Goal: Task Accomplishment & Management: Manage account settings

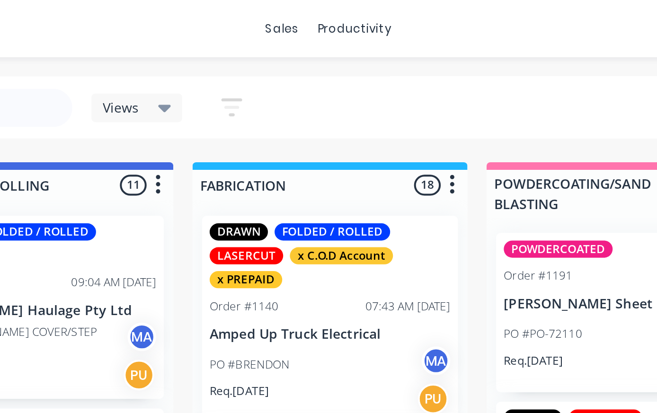
scroll to position [281, 0]
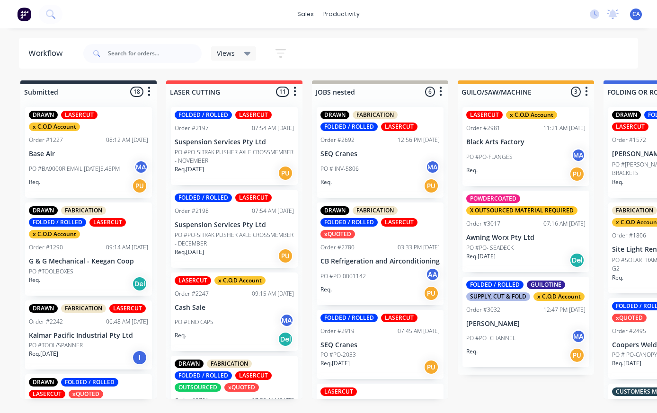
click at [188, 321] on p "PO #END CAPS" at bounding box center [194, 322] width 39 height 9
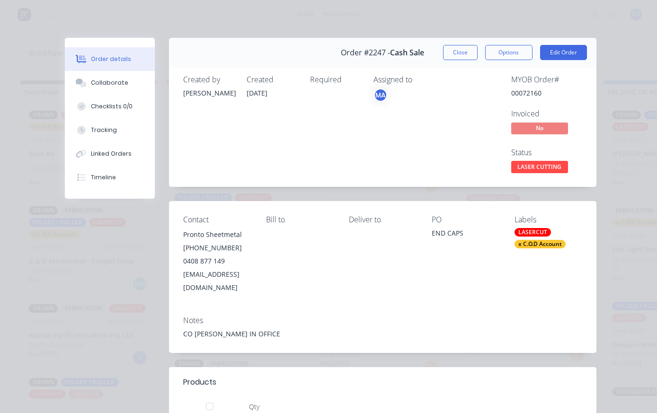
click at [461, 55] on button "Close" at bounding box center [460, 52] width 35 height 15
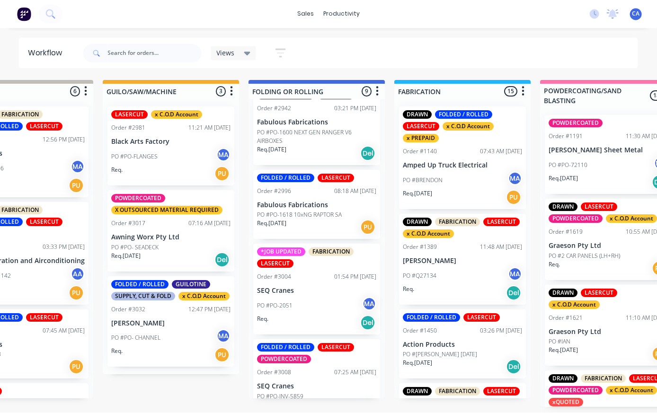
scroll to position [13, 355]
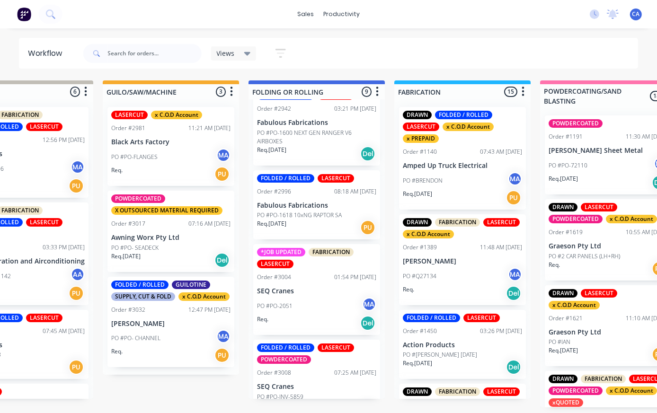
click at [316, 356] on div "FOLDED / ROLLED LASERCUT POWDERCOATED Order #3008 07:25 AM 24/09/25 SEQ Cranes …" at bounding box center [316, 380] width 127 height 81
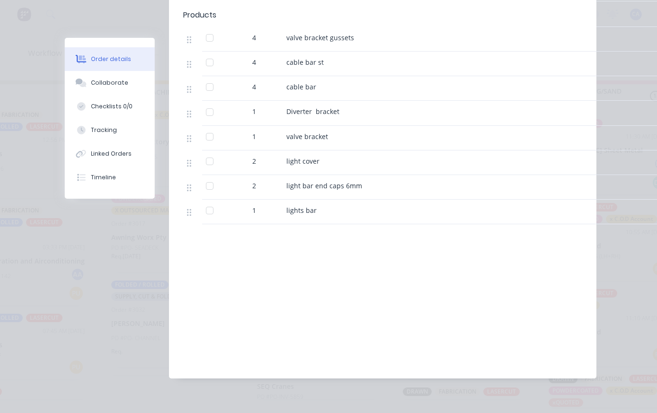
scroll to position [391, 0]
click at [122, 80] on div "Collaborate" at bounding box center [109, 83] width 37 height 9
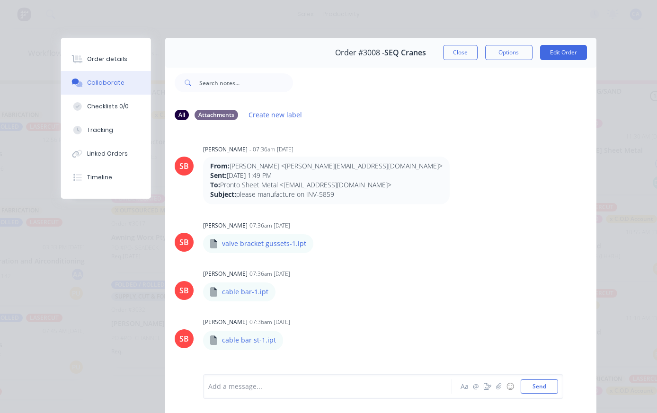
scroll to position [0, 0]
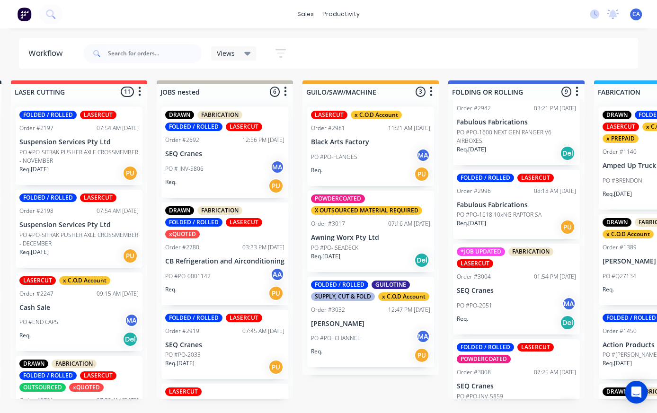
scroll to position [498, 0]
click at [511, 366] on div "FOLDED / ROLLED LASERCUT POWDERCOATED Order #3008 07:25 AM 24/09/25 SEQ Cranes …" at bounding box center [516, 380] width 127 height 81
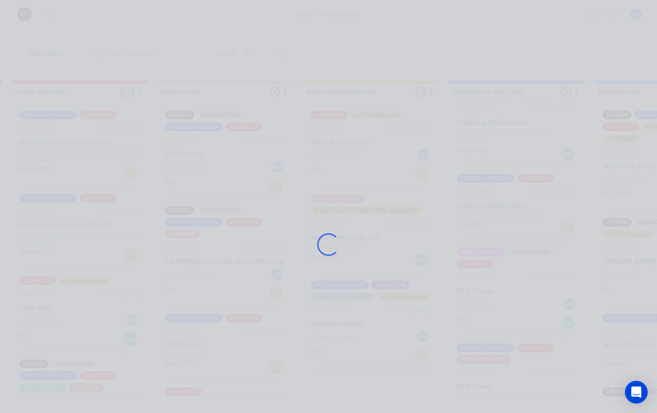
scroll to position [0, 155]
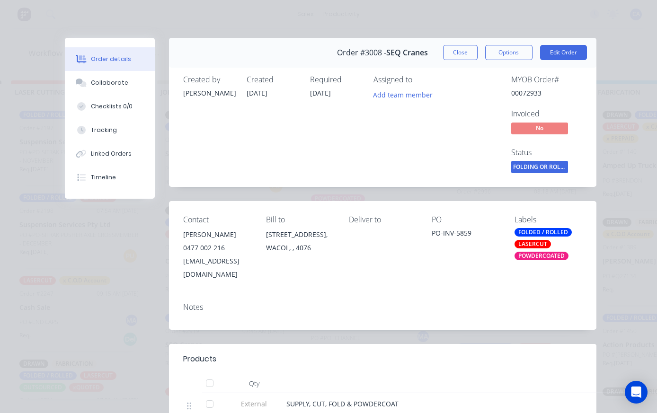
click at [126, 63] on div "Order details" at bounding box center [111, 59] width 40 height 9
click at [120, 79] on button "Collaborate" at bounding box center [110, 83] width 90 height 24
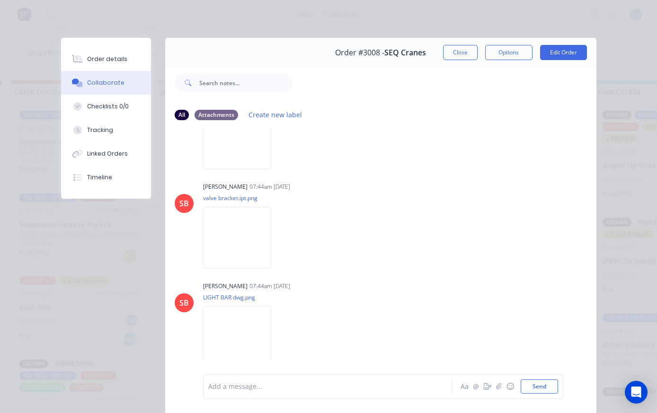
scroll to position [1257, 0]
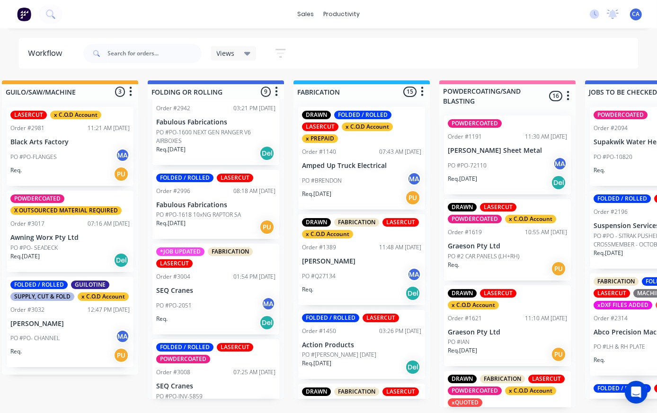
scroll to position [498, 0]
click at [218, 367] on div "FOLDED / ROLLED LASERCUT POWDERCOATED Order #3008 07:25 AM [DATE] SEQ Cranes PO…" at bounding box center [215, 380] width 127 height 81
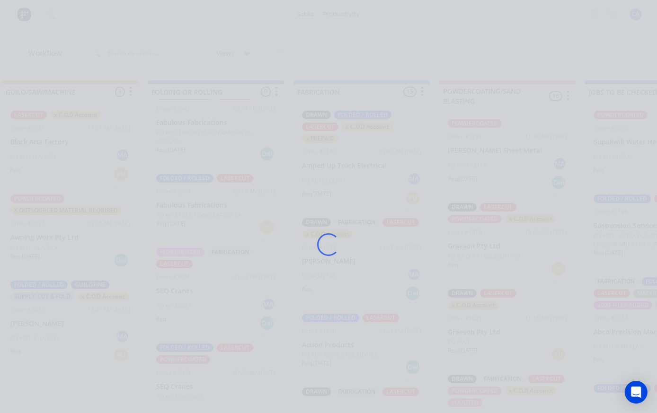
click at [217, 367] on div "Loading..." at bounding box center [329, 244] width 554 height 413
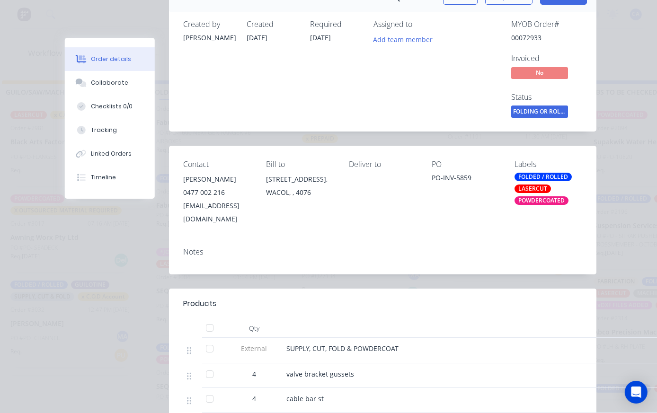
scroll to position [70, 0]
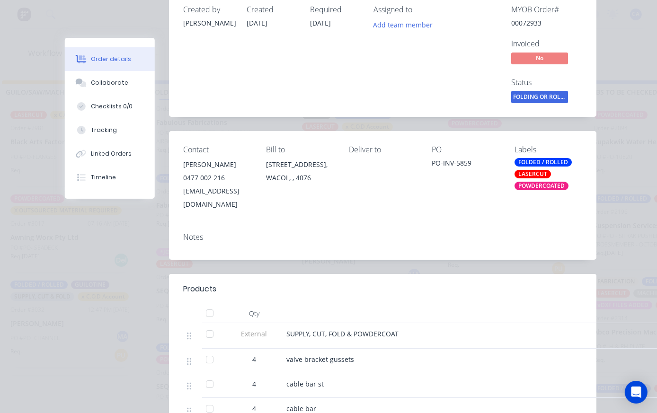
click at [125, 86] on div "Collaborate" at bounding box center [109, 83] width 37 height 9
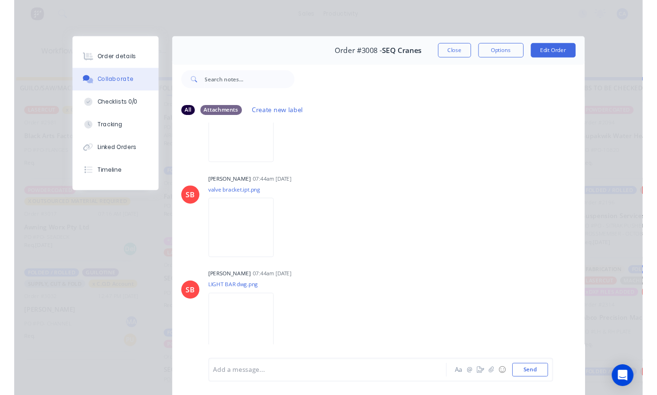
scroll to position [1257, 0]
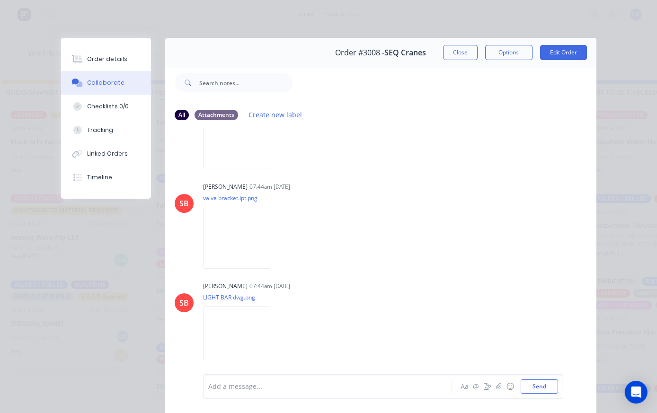
click at [265, 341] on img at bounding box center [237, 337] width 68 height 62
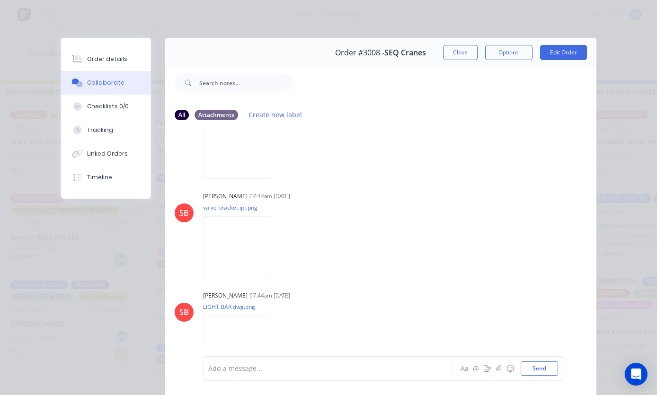
scroll to position [1209, 0]
click at [461, 54] on button "Close" at bounding box center [460, 52] width 35 height 15
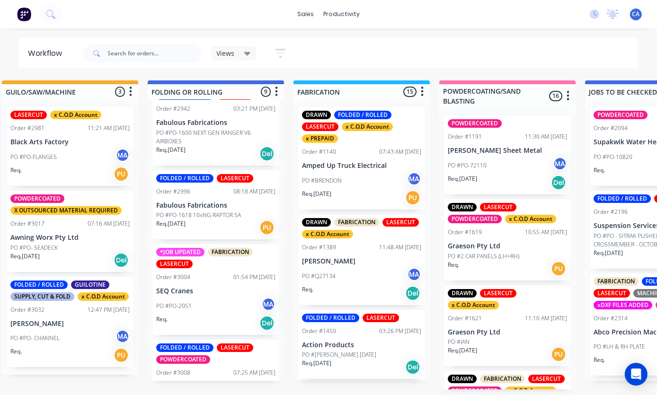
scroll to position [32, 456]
click at [213, 340] on div "FOLDED / ROLLED LASERCUT POWDERCOATED Order #3008 07:25 AM 24/09/25 SEQ Cranes …" at bounding box center [215, 380] width 127 height 81
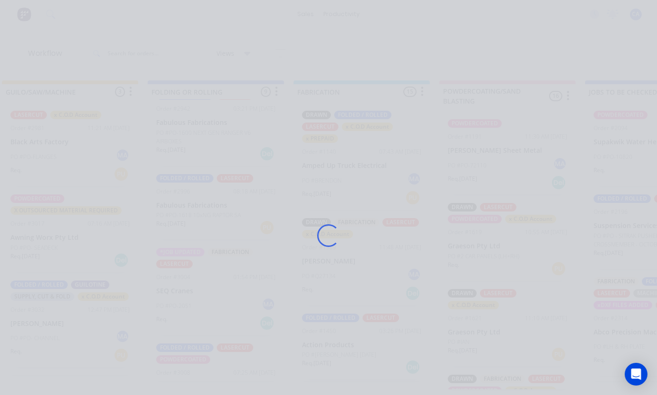
click at [213, 339] on div "Loading..." at bounding box center [329, 235] width 554 height 395
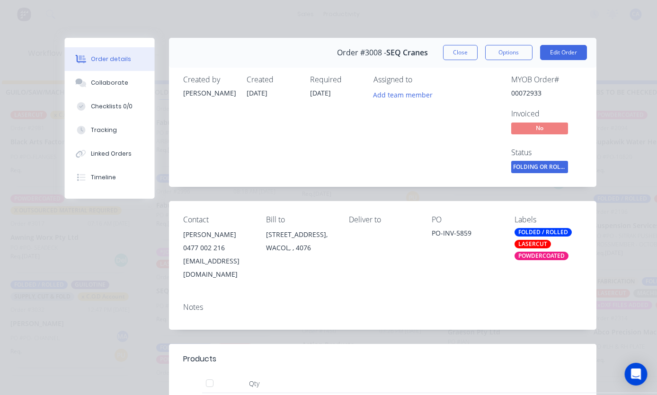
scroll to position [0, 456]
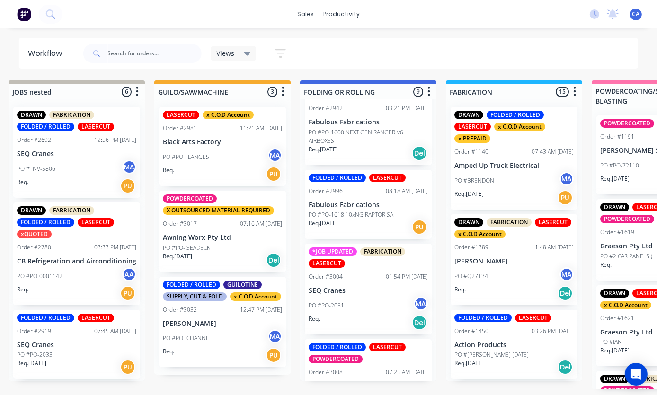
scroll to position [498, 0]
click at [362, 369] on div "Order #3008 07:25 AM [DATE]" at bounding box center [368, 373] width 119 height 9
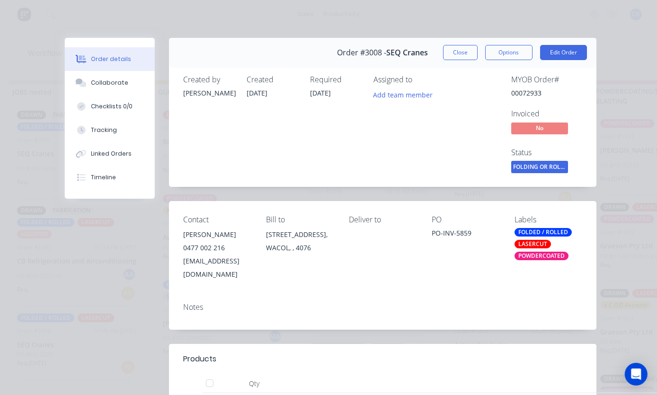
click at [111, 83] on div "Collaborate" at bounding box center [109, 83] width 37 height 9
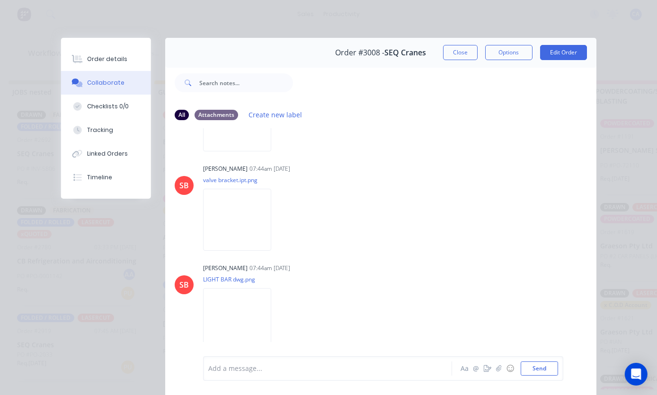
scroll to position [1257, 0]
